Goal: Task Accomplishment & Management: Manage account settings

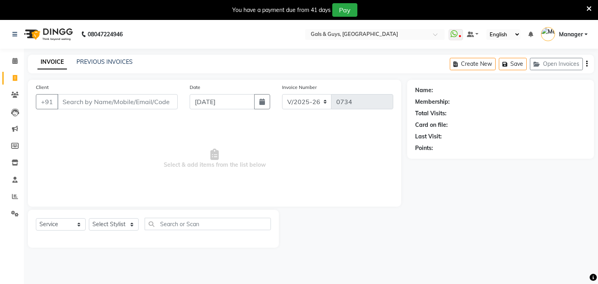
select select "7505"
select select "service"
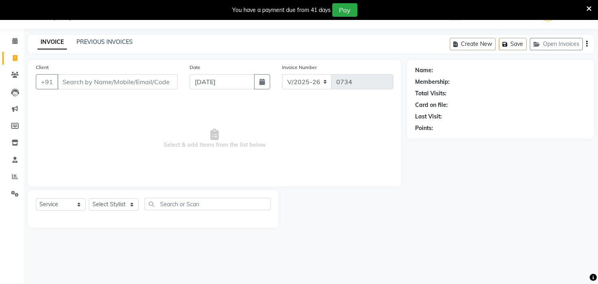
drag, startPoint x: 269, startPoint y: 98, endPoint x: 485, endPoint y: 159, distance: 225.3
click at [485, 159] on div "Name: Membership: Total Visits: Card on file: Last Visit: Points:" at bounding box center [503, 144] width 193 height 168
click at [118, 42] on link "PREVIOUS INVOICES" at bounding box center [104, 41] width 56 height 7
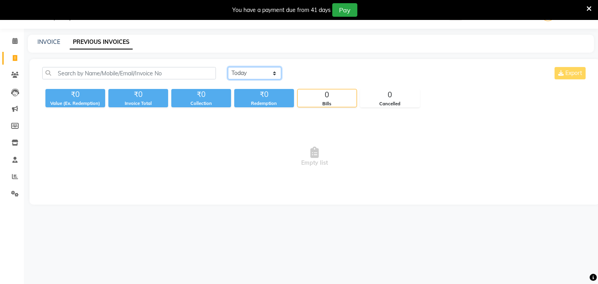
click at [265, 73] on select "[DATE] [DATE] Custom Range" at bounding box center [254, 73] width 53 height 12
select select "[DATE]"
click at [228, 67] on select "[DATE] [DATE] Custom Range" at bounding box center [254, 73] width 53 height 12
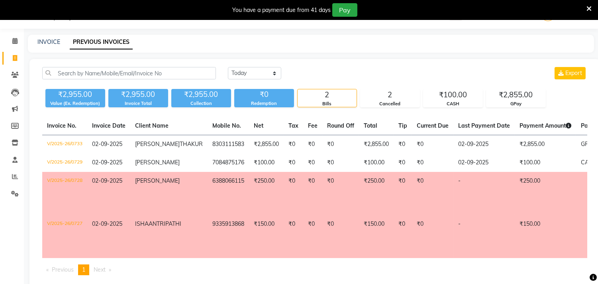
click at [455, 202] on td "-" at bounding box center [483, 193] width 61 height 43
click at [584, 7] on div "You have a payment due from 41 days Pay" at bounding box center [294, 10] width 583 height 14
click at [586, 6] on icon at bounding box center [588, 8] width 5 height 7
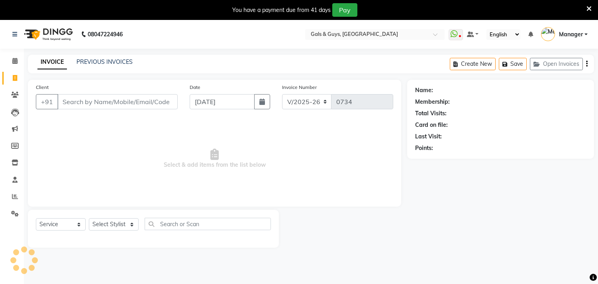
select select "7505"
select select "service"
click at [14, 194] on icon at bounding box center [15, 196] width 6 height 6
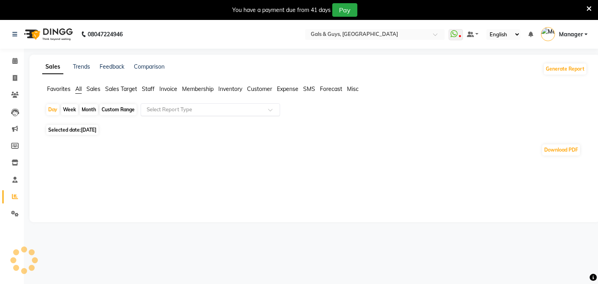
click at [181, 110] on input "text" at bounding box center [202, 110] width 115 height 8
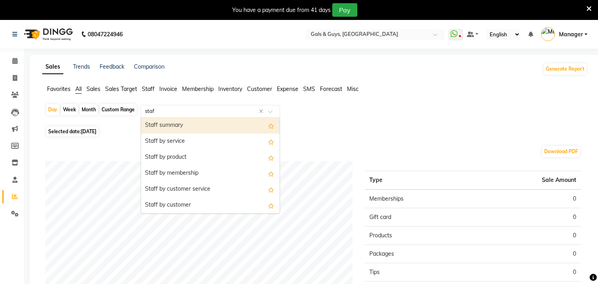
type input "staff"
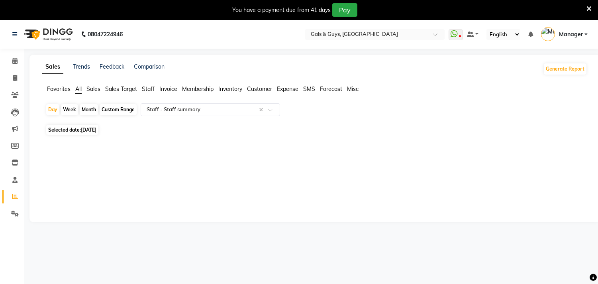
click at [93, 132] on span "[DATE]" at bounding box center [89, 130] width 16 height 6
select select "9"
select select "2025"
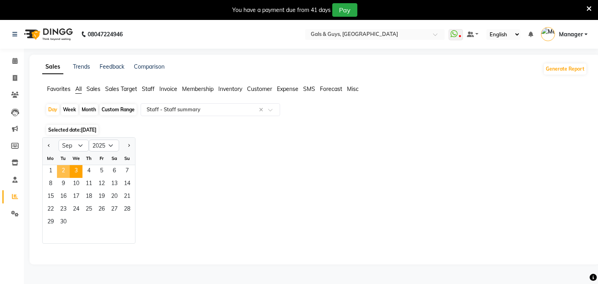
click at [60, 168] on span "2" at bounding box center [63, 171] width 13 height 13
select select "full_report"
select select "csv"
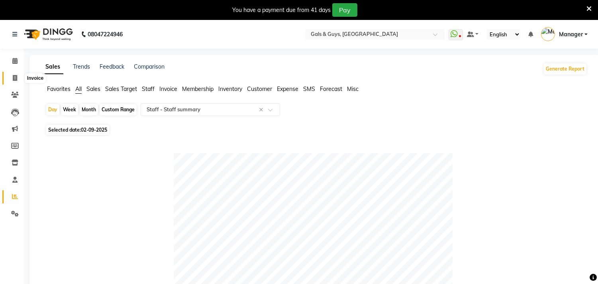
click at [16, 80] on icon at bounding box center [15, 78] width 4 height 6
select select "service"
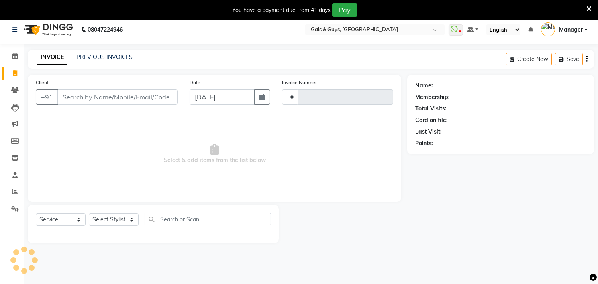
type input "0734"
select select "7505"
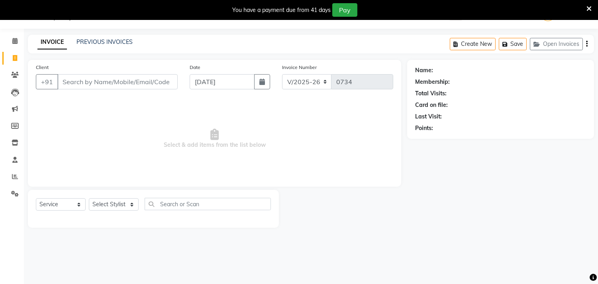
click at [590, 7] on icon at bounding box center [588, 8] width 5 height 7
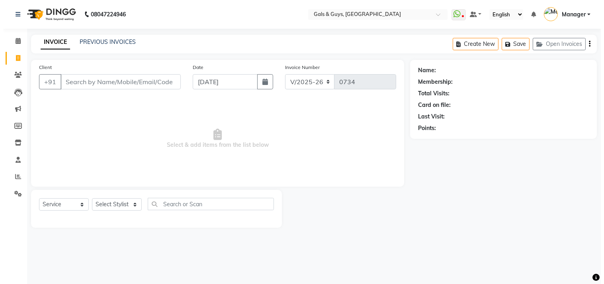
scroll to position [0, 0]
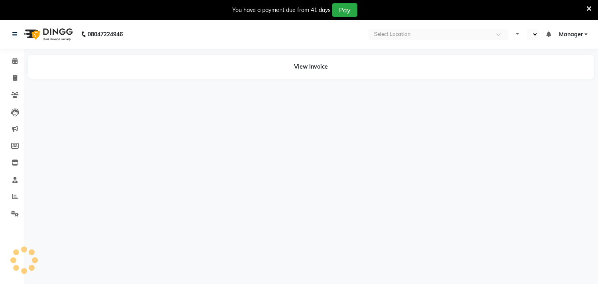
select select "en"
